Goal: Check status: Check status

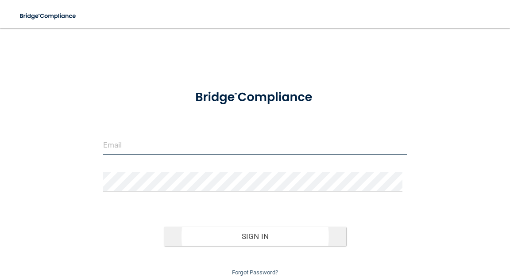
type input "[EMAIL_ADDRESS][DOMAIN_NAME]"
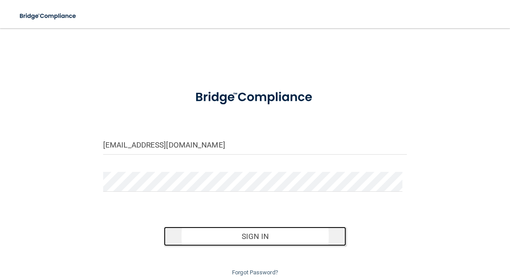
click at [254, 239] on button "Sign In" at bounding box center [255, 236] width 182 height 19
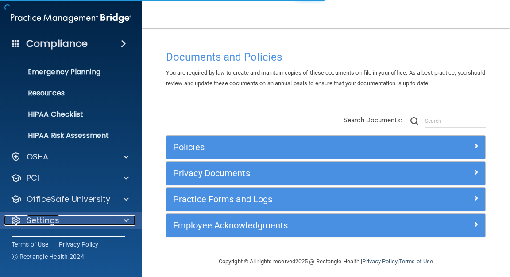
click at [56, 222] on p "Settings" at bounding box center [43, 220] width 33 height 11
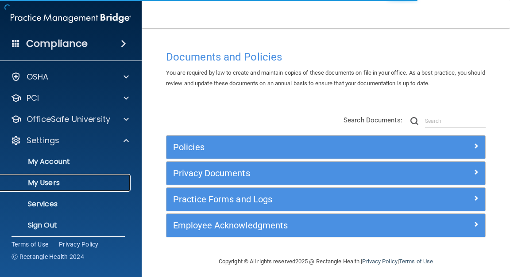
click at [54, 175] on link "My Users" at bounding box center [60, 183] width 139 height 18
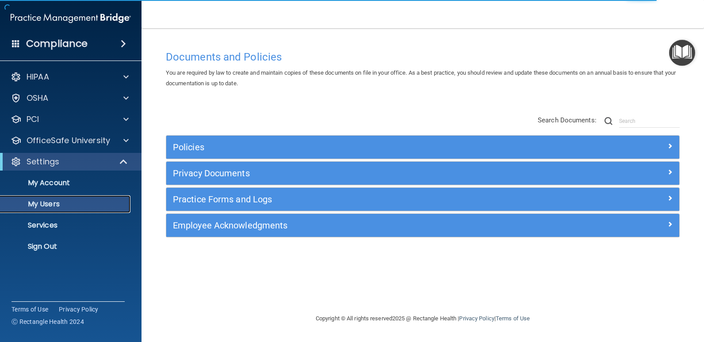
select select "20"
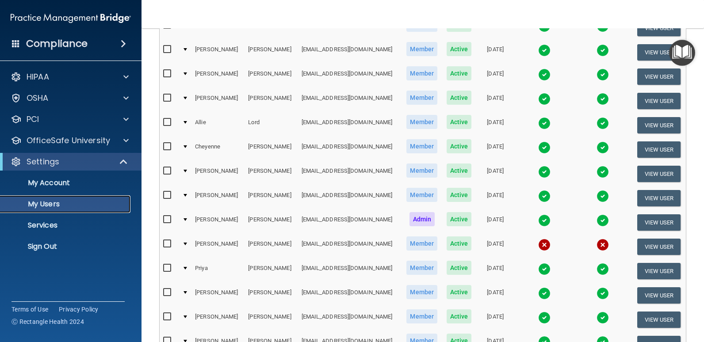
scroll to position [354, 0]
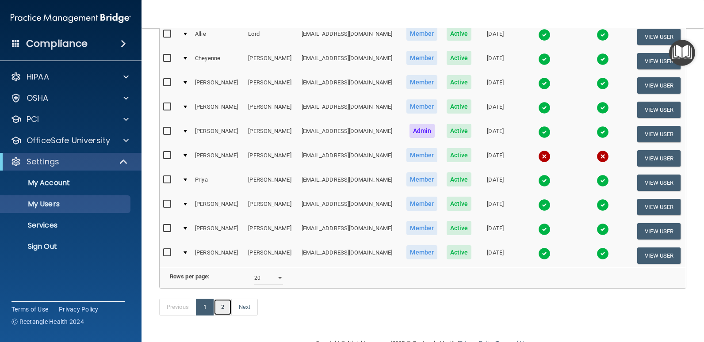
click at [219, 277] on link "2" at bounding box center [223, 307] width 18 height 17
select select "20"
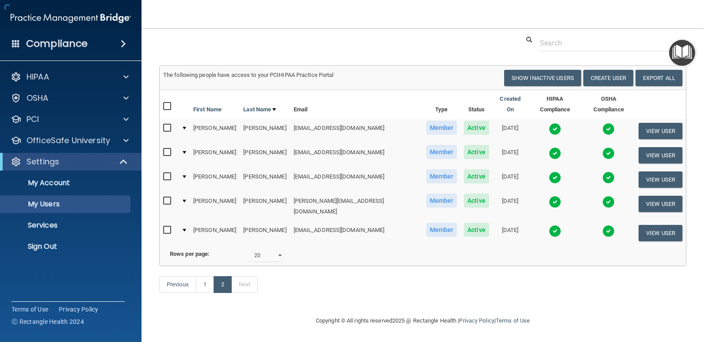
scroll to position [25, 0]
click at [509, 123] on td at bounding box center [608, 131] width 53 height 24
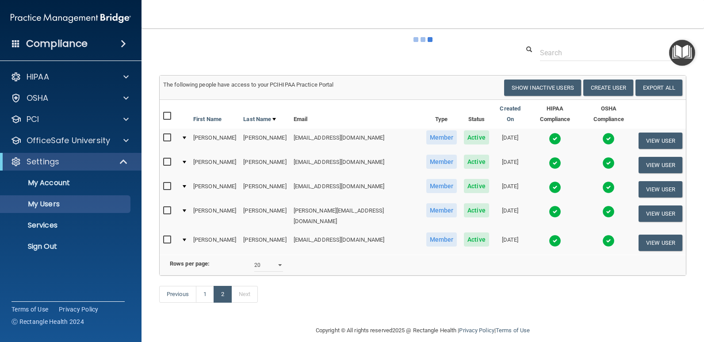
click at [509, 133] on img at bounding box center [609, 139] width 12 height 12
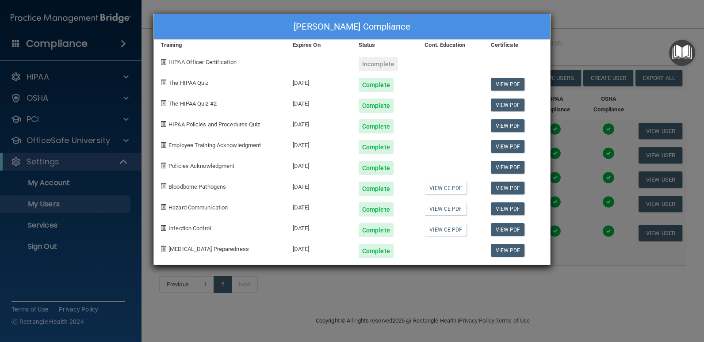
click at [509, 33] on div "[PERSON_NAME] Compliance Training Expires On Status Cont. Education Certificate…" at bounding box center [352, 171] width 704 height 342
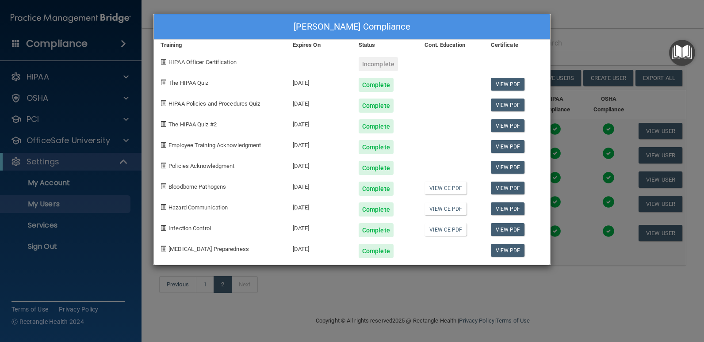
click at [509, 23] on div "[PERSON_NAME] Compliance Training Expires On Status Cont. Education Certificate…" at bounding box center [352, 171] width 704 height 342
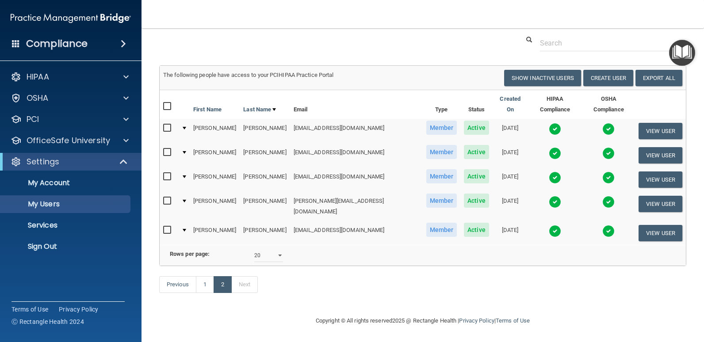
click at [509, 123] on img at bounding box center [555, 129] width 12 height 12
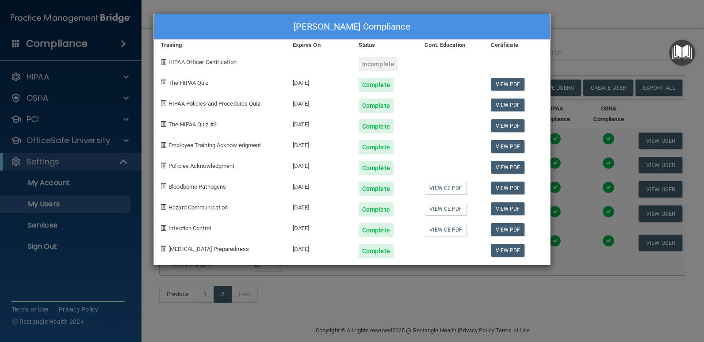
click at [509, 28] on div "[PERSON_NAME] Compliance Training Expires On Status Cont. Education Certificate…" at bounding box center [352, 171] width 704 height 342
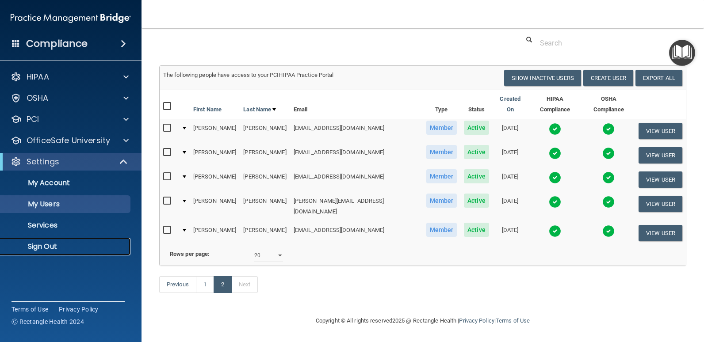
click at [36, 239] on link "Sign Out" at bounding box center [60, 247] width 139 height 18
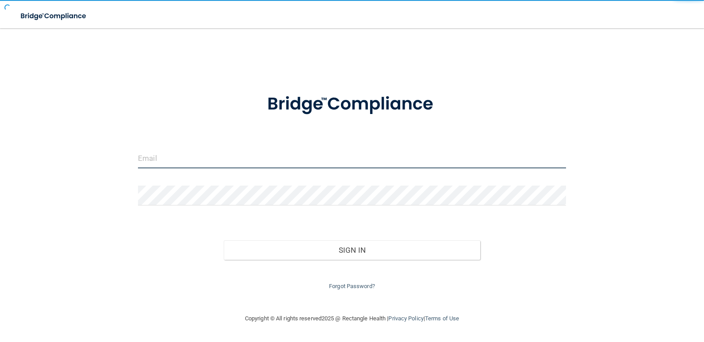
type input "[EMAIL_ADDRESS][DOMAIN_NAME]"
